Goal: Task Accomplishment & Management: Manage account settings

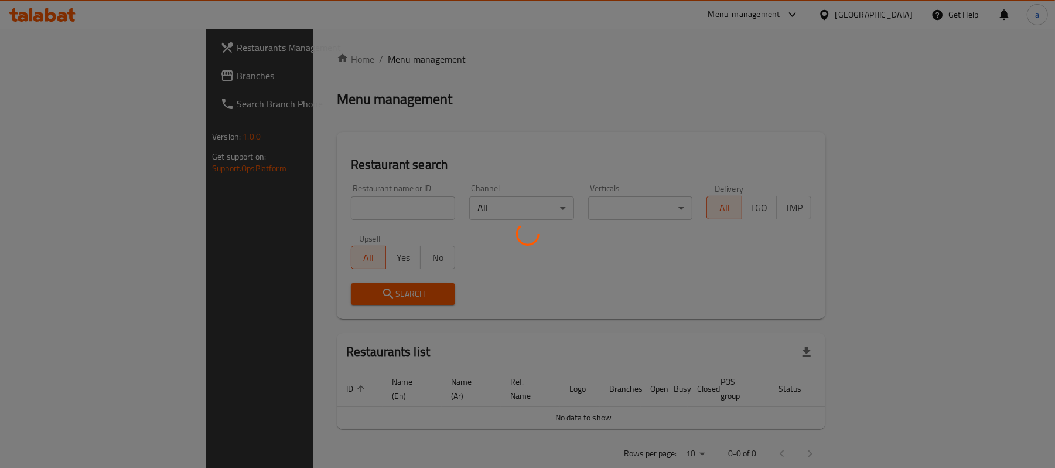
click at [57, 78] on div at bounding box center [527, 234] width 1055 height 468
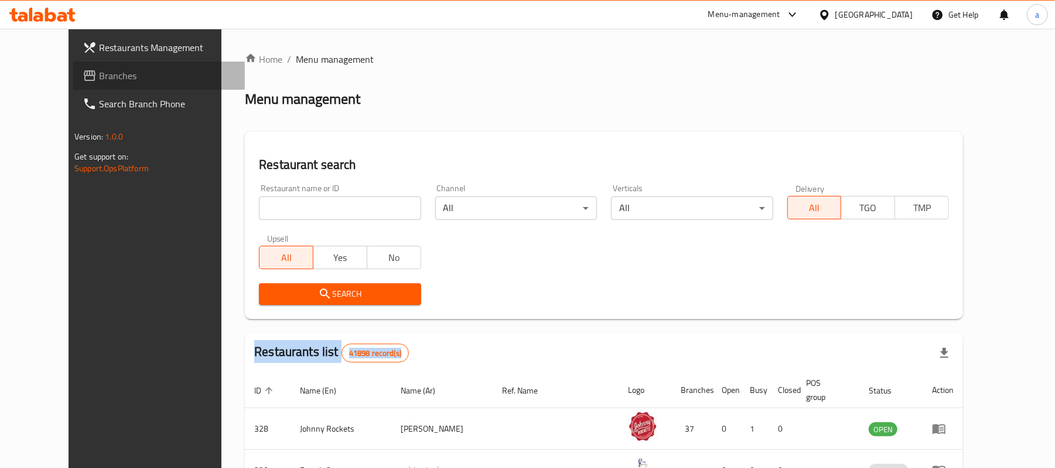
click at [99, 76] on span "Branches" at bounding box center [167, 76] width 137 height 14
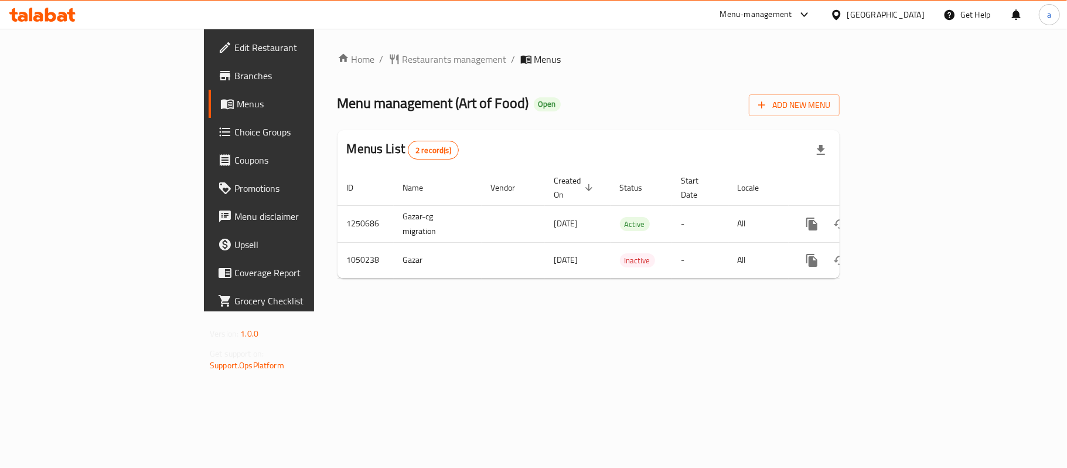
click at [375, 103] on span "Menu management ( Art of Food )" at bounding box center [433, 103] width 192 height 26
click at [373, 103] on span "Menu management ( Art of Food )" at bounding box center [433, 103] width 192 height 26
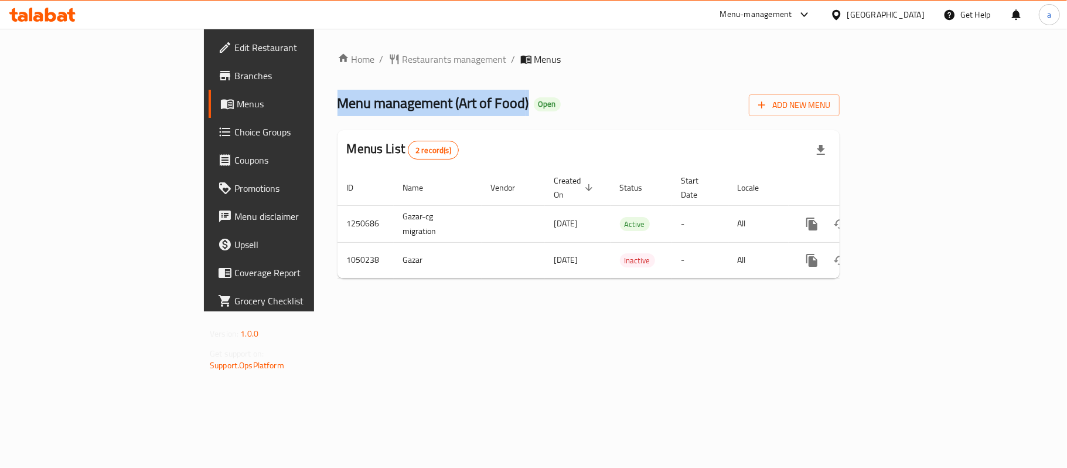
click at [337, 104] on span "Menu management ( Art of Food )" at bounding box center [433, 103] width 192 height 26
click at [337, 102] on span "Menu management ( Art of Food )" at bounding box center [433, 103] width 192 height 26
drag, startPoint x: 322, startPoint y: 101, endPoint x: 390, endPoint y: 99, distance: 67.4
click at [390, 99] on span "Menu management ( Art of Food )" at bounding box center [433, 103] width 192 height 26
copy span "Art of Food"
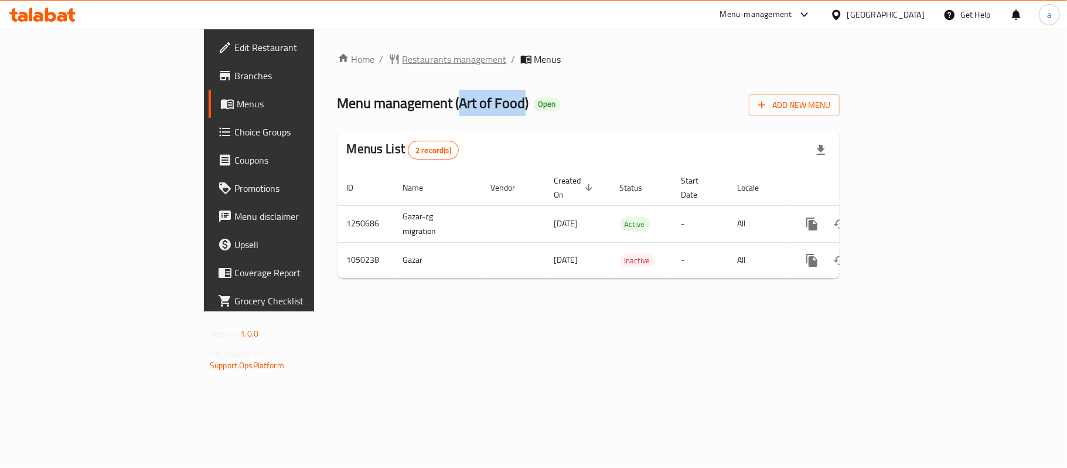
click at [402, 54] on span "Restaurants management" at bounding box center [454, 59] width 104 height 14
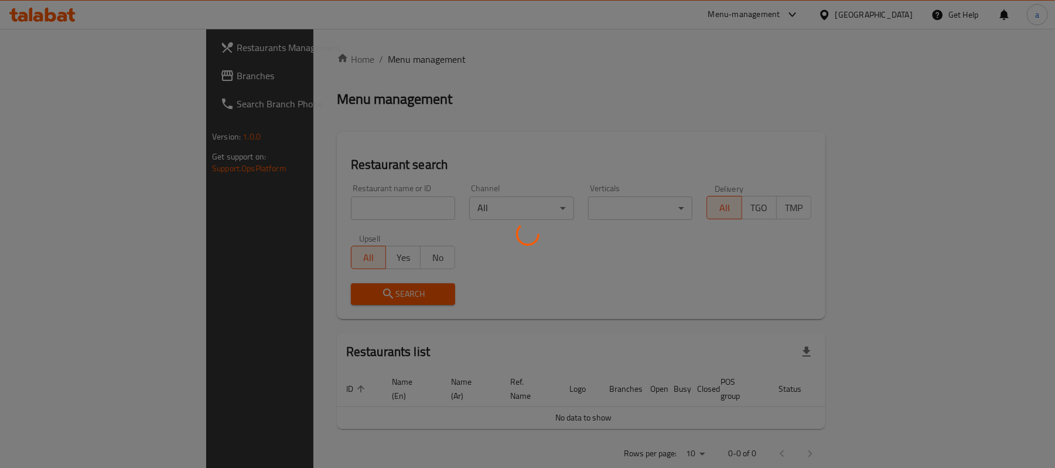
click at [50, 74] on div at bounding box center [527, 234] width 1055 height 468
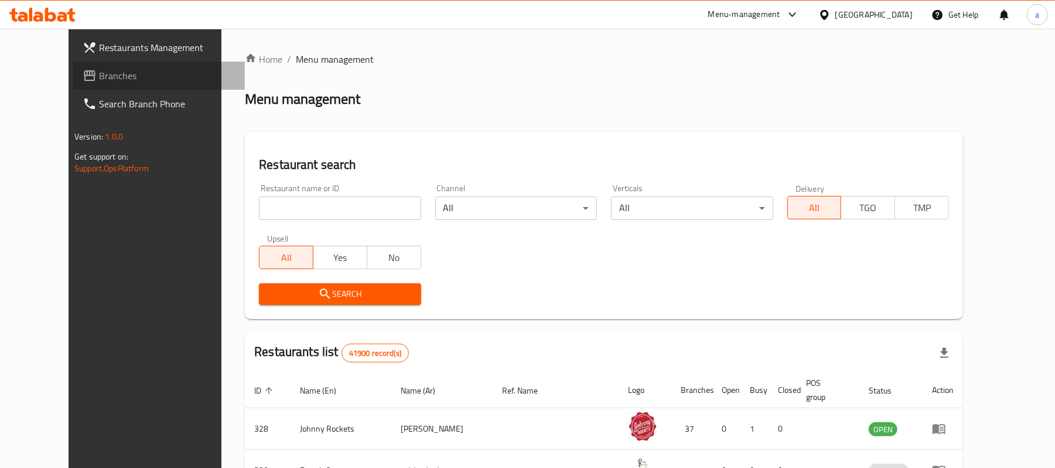
click at [99, 78] on span "Branches" at bounding box center [167, 76] width 137 height 14
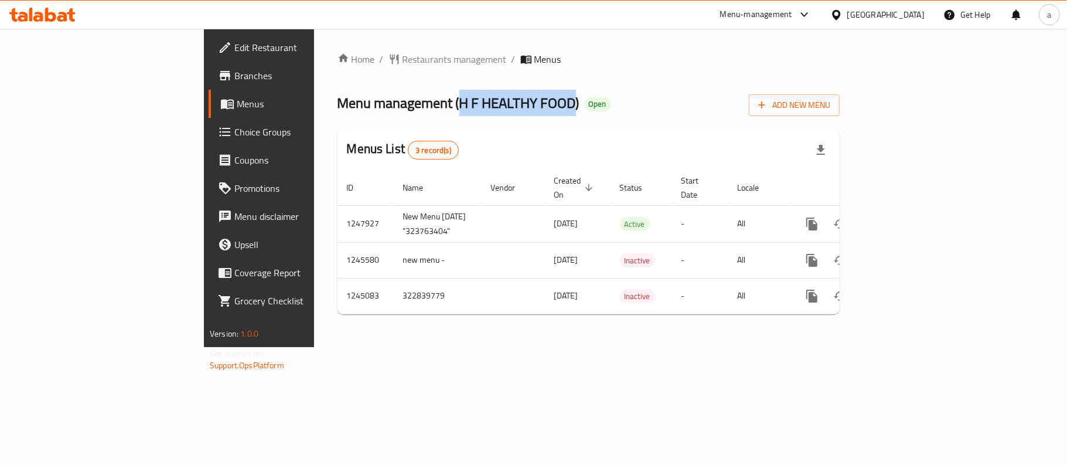
drag, startPoint x: 324, startPoint y: 106, endPoint x: 439, endPoint y: 109, distance: 115.4
click at [439, 109] on span "Menu management ( H F HEALTHY FOOD )" at bounding box center [458, 103] width 242 height 26
copy span "H F HEALTHY FOOD"
click at [402, 59] on span "Restaurants management" at bounding box center [454, 59] width 104 height 14
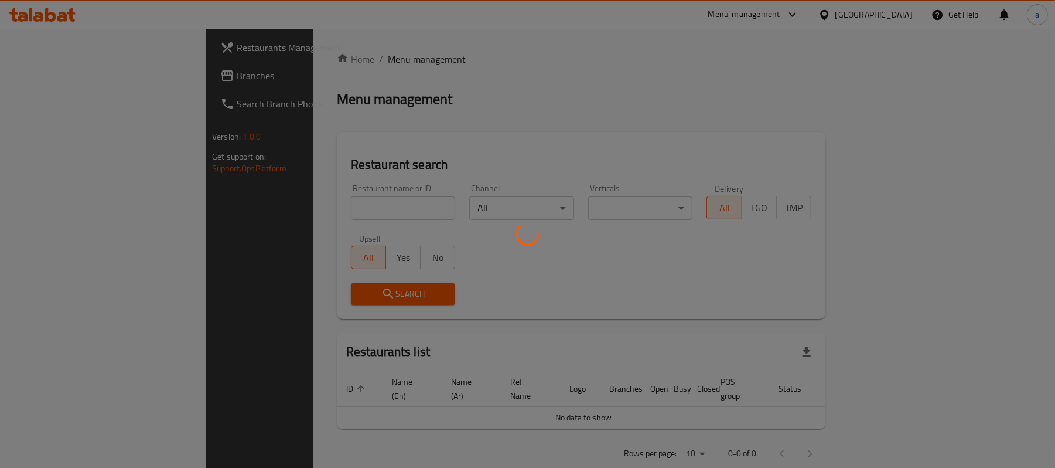
click at [70, 85] on div at bounding box center [527, 234] width 1055 height 468
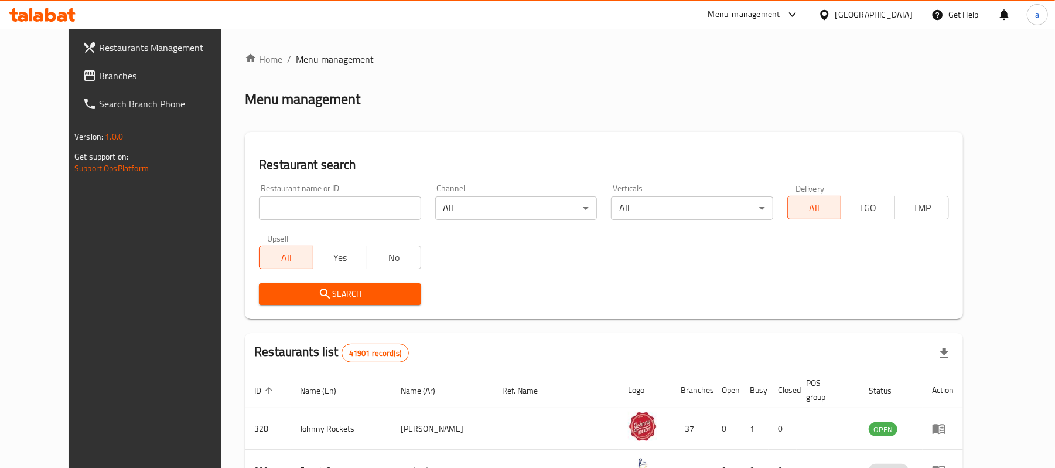
click at [70, 85] on div at bounding box center [527, 234] width 1055 height 468
click at [99, 77] on span "Branches" at bounding box center [167, 76] width 137 height 14
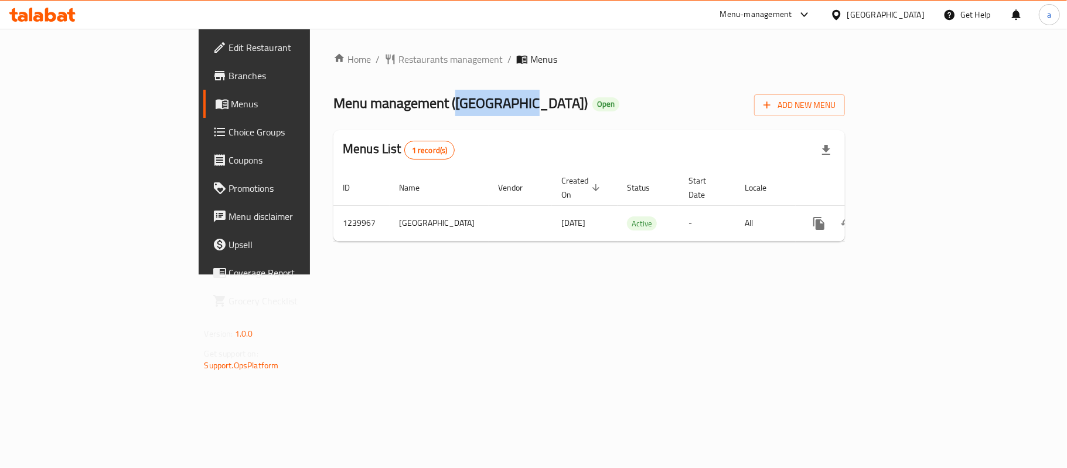
drag, startPoint x: 324, startPoint y: 102, endPoint x: 391, endPoint y: 104, distance: 67.4
click at [391, 104] on span "Menu management ( Beirut Gate )" at bounding box center [460, 103] width 254 height 26
copy span "Beirut Gate"
